Goal: Navigation & Orientation: Find specific page/section

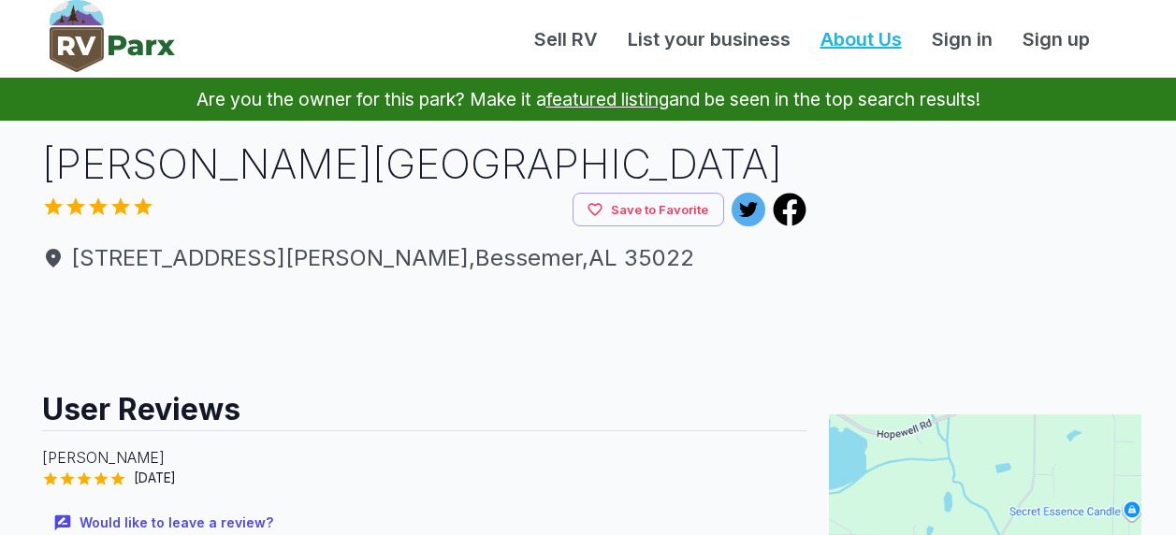
click at [894, 42] on link "About Us" at bounding box center [861, 39] width 111 height 28
